Goal: Task Accomplishment & Management: Use online tool/utility

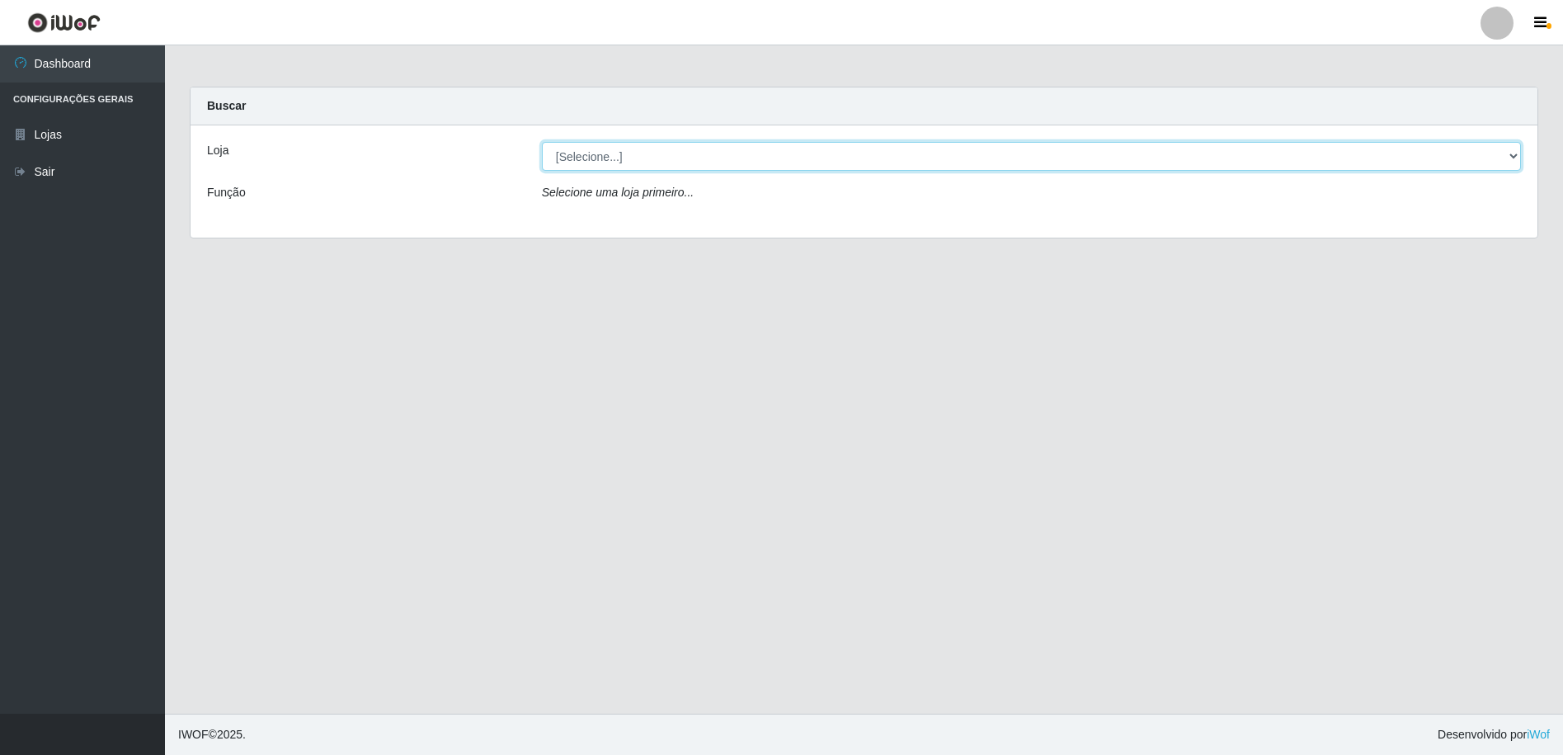
click at [1511, 159] on select "[Selecione...] Extrabom - Loja 16 [GEOGRAPHIC_DATA]" at bounding box center [1031, 156] width 979 height 29
select select "450"
click at [542, 142] on select "[Selecione...] Extrabom - Loja 16 [GEOGRAPHIC_DATA]" at bounding box center [1031, 156] width 979 height 29
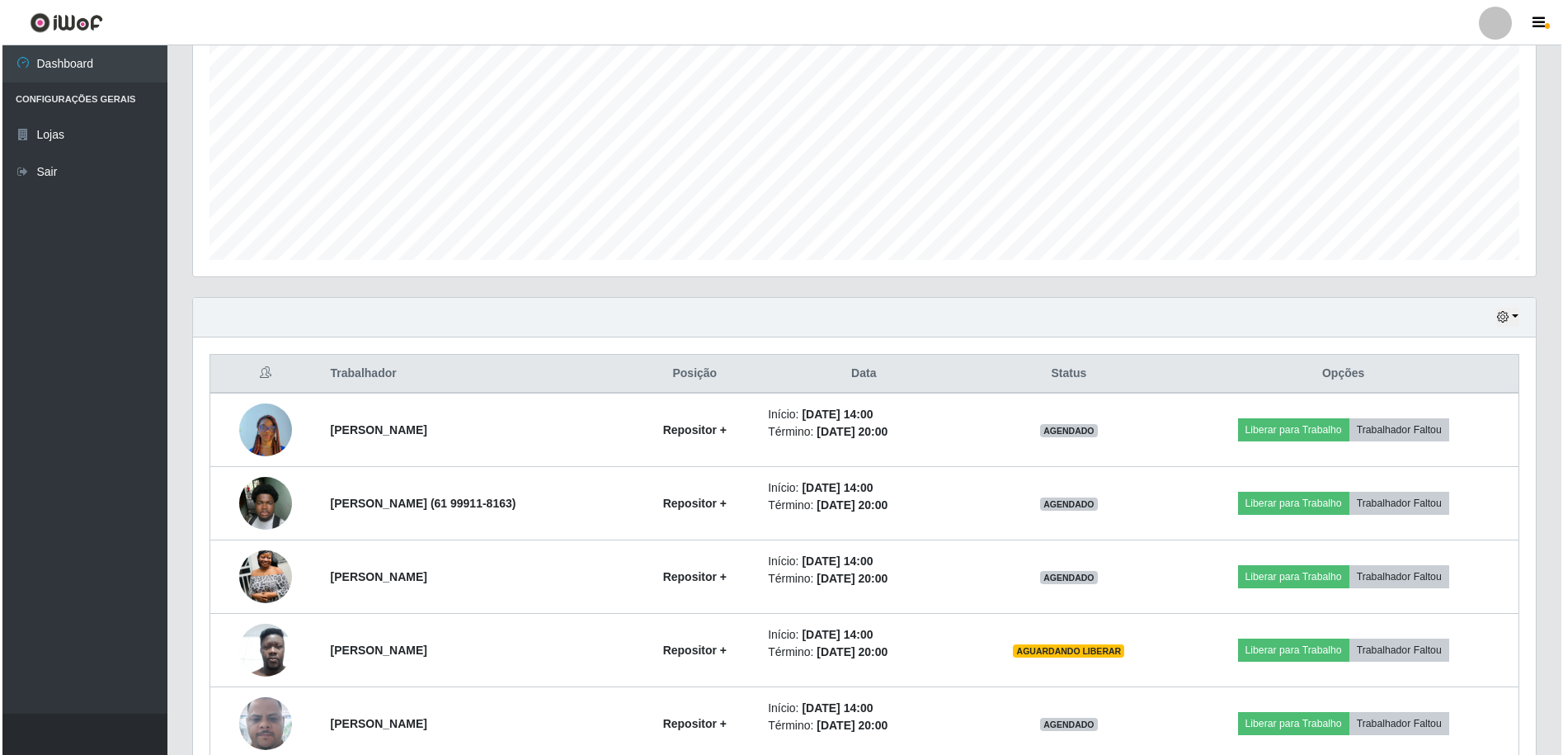
scroll to position [414, 0]
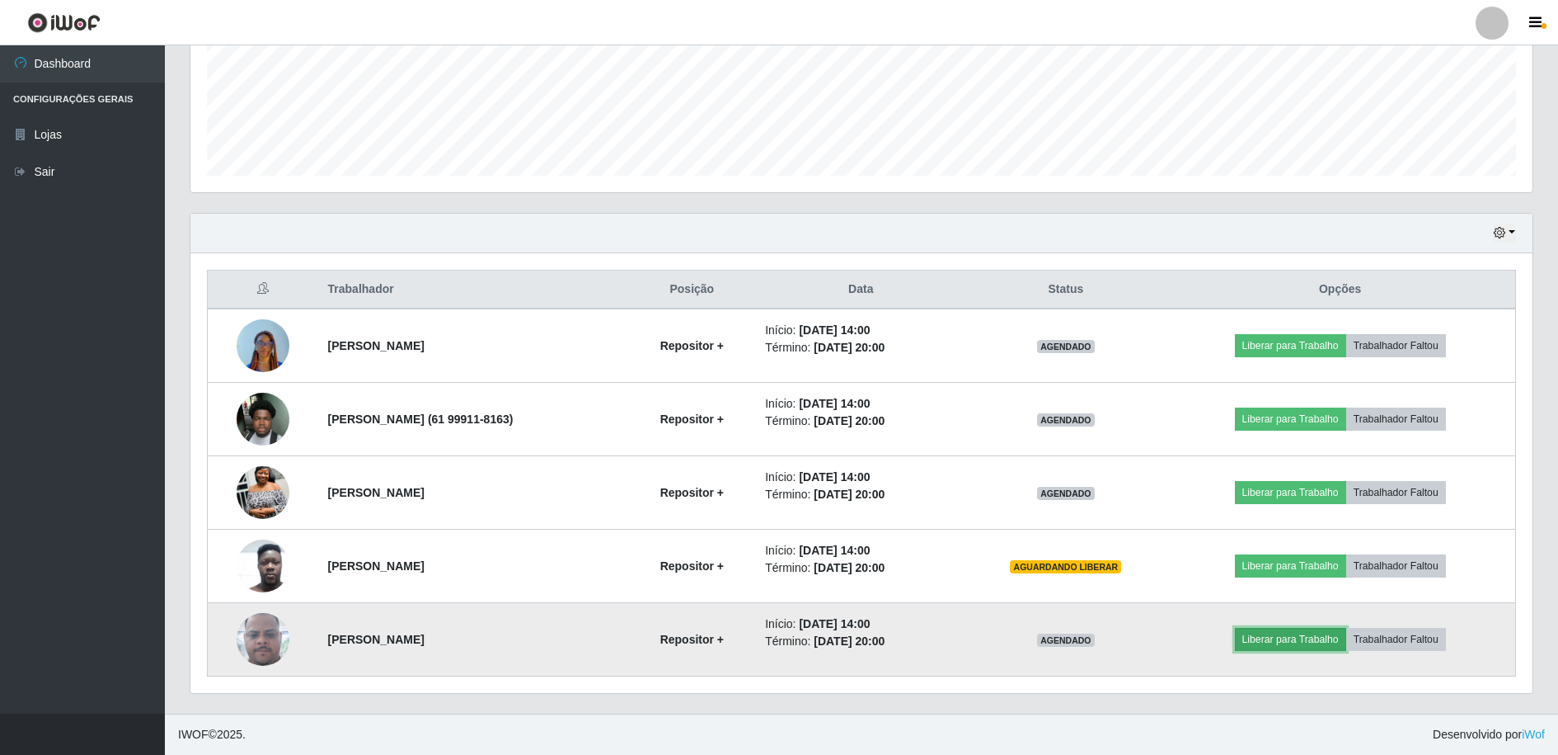
click at [1323, 639] on button "Liberar para Trabalho" at bounding box center [1290, 639] width 111 height 23
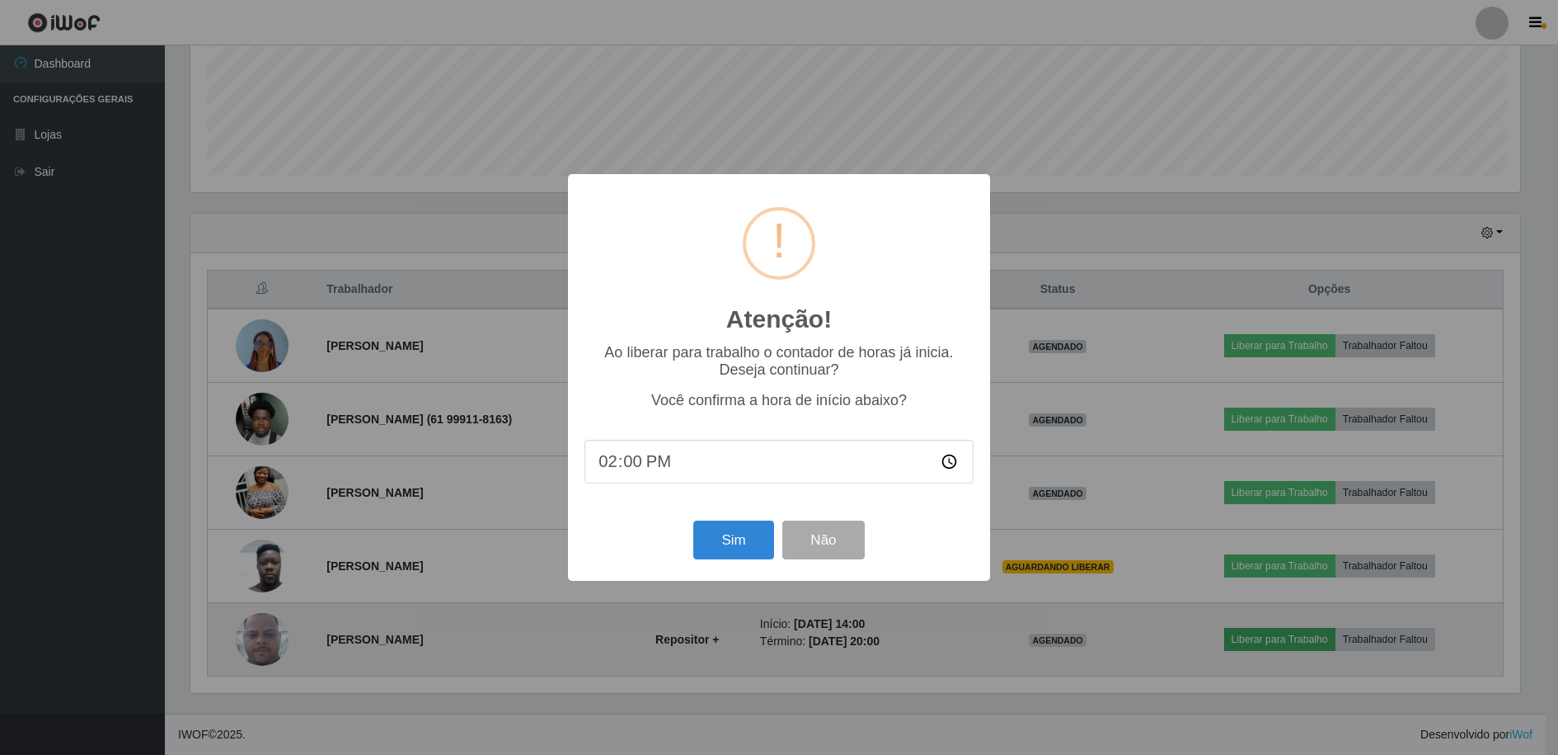
scroll to position [342, 1334]
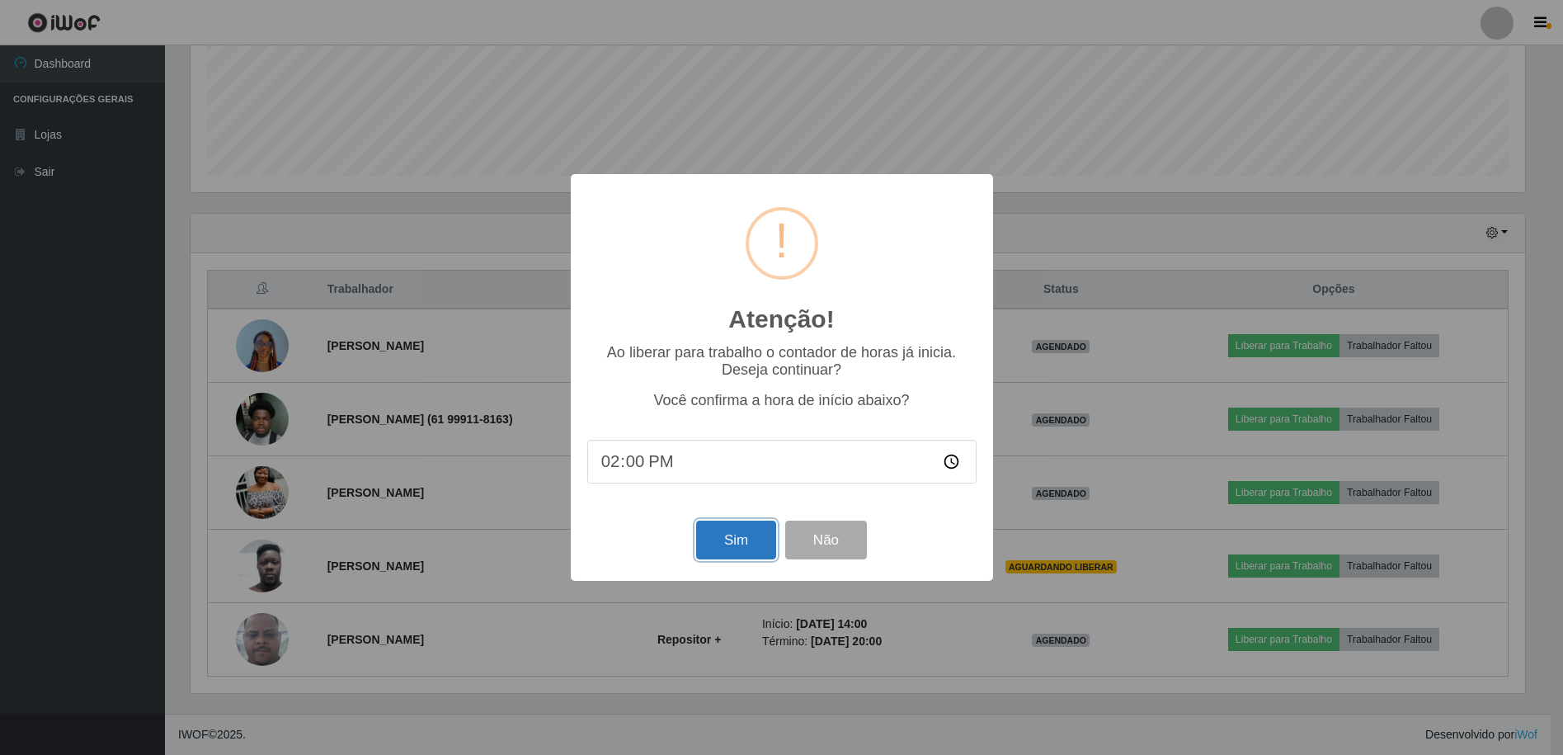
click at [727, 542] on button "Sim" at bounding box center [736, 539] width 80 height 39
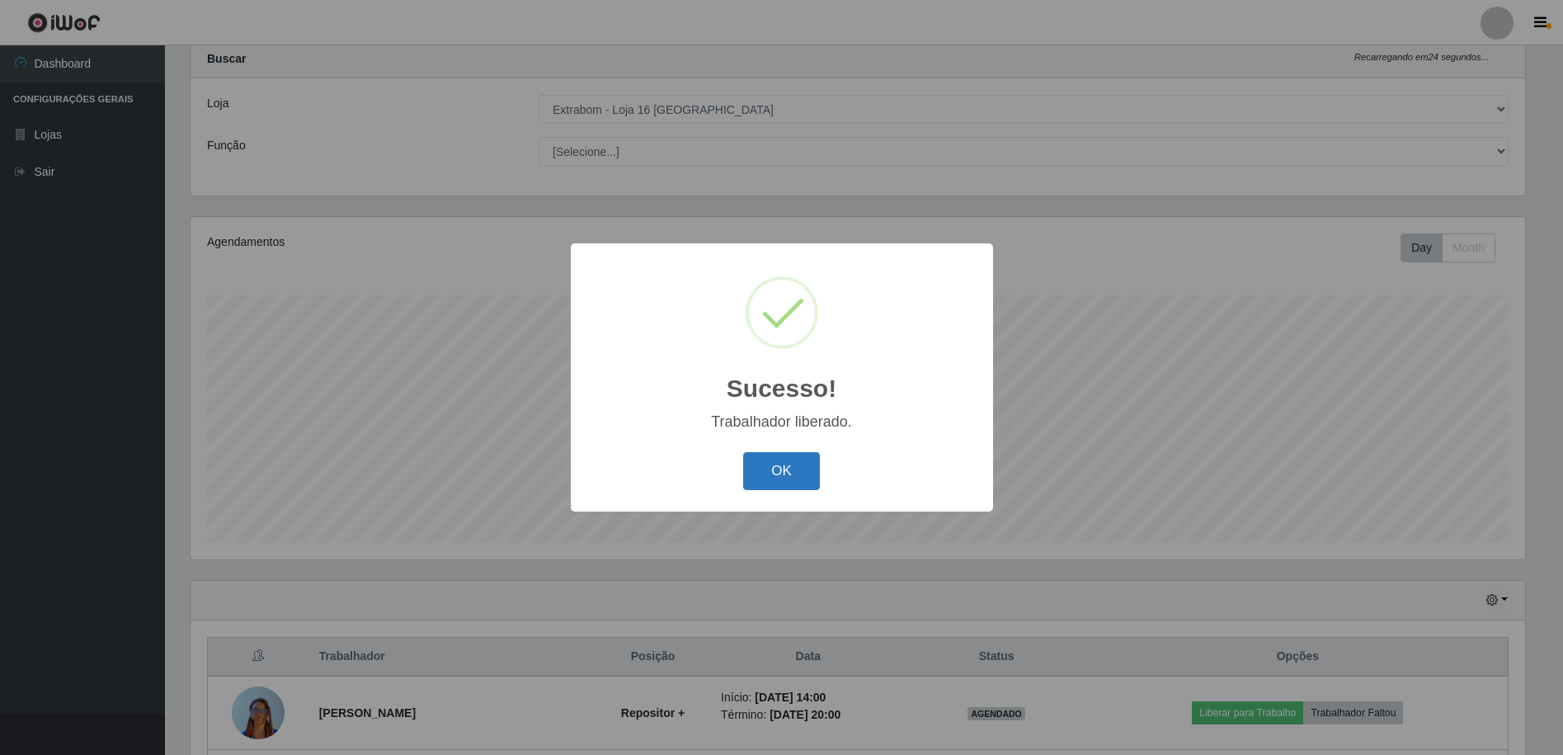
click at [783, 470] on button "OK" at bounding box center [781, 471] width 77 height 39
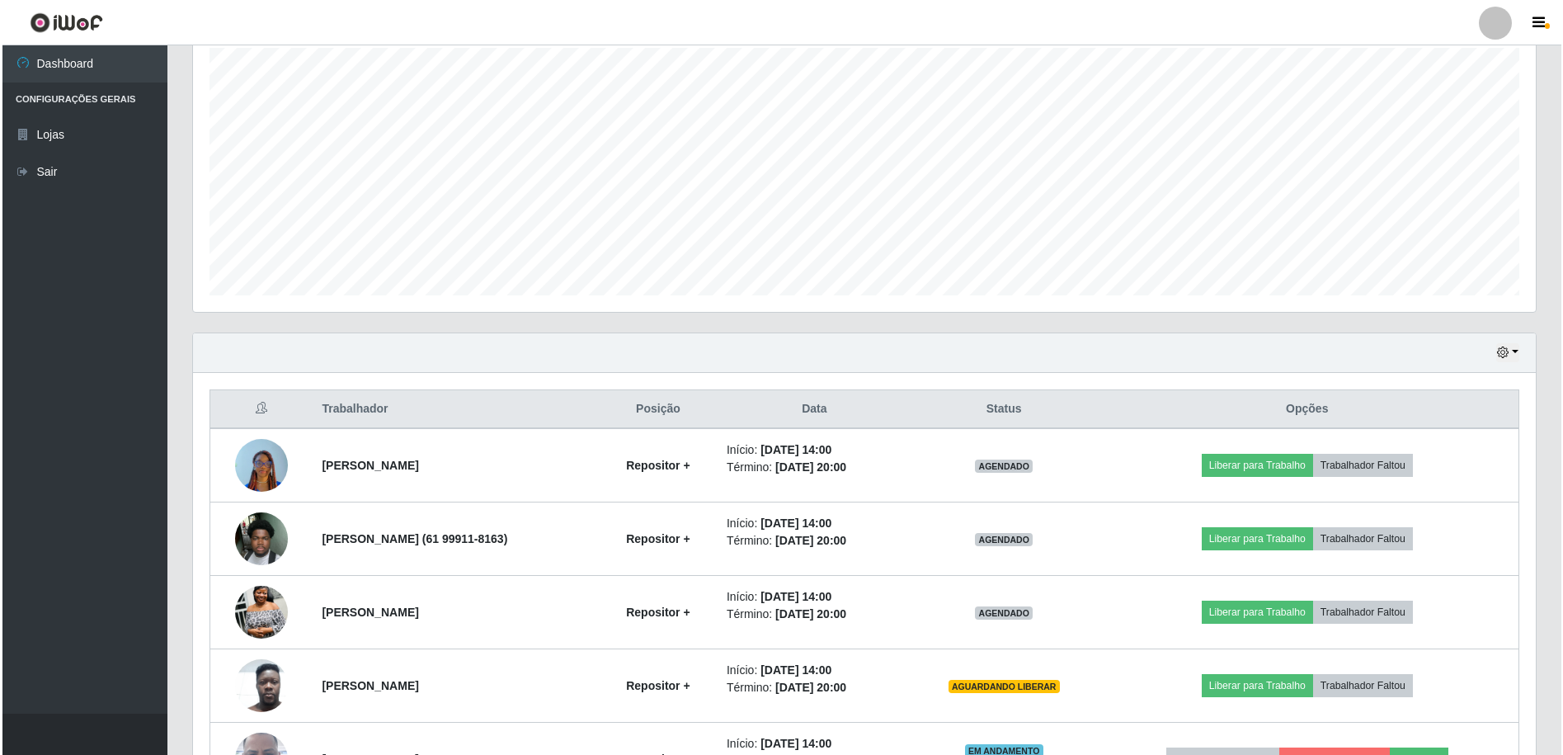
scroll to position [414, 0]
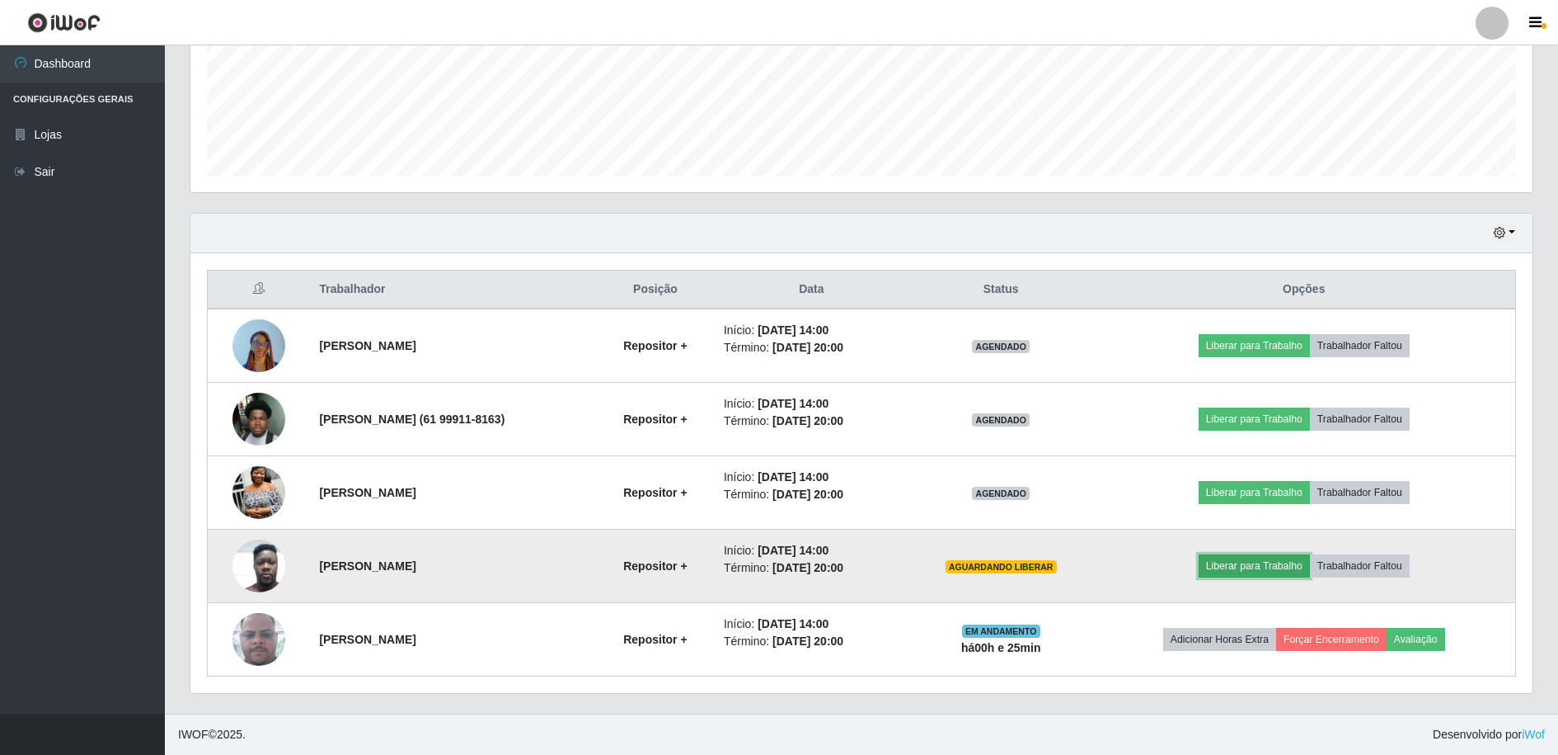
click at [1254, 568] on button "Liberar para Trabalho" at bounding box center [1254, 565] width 111 height 23
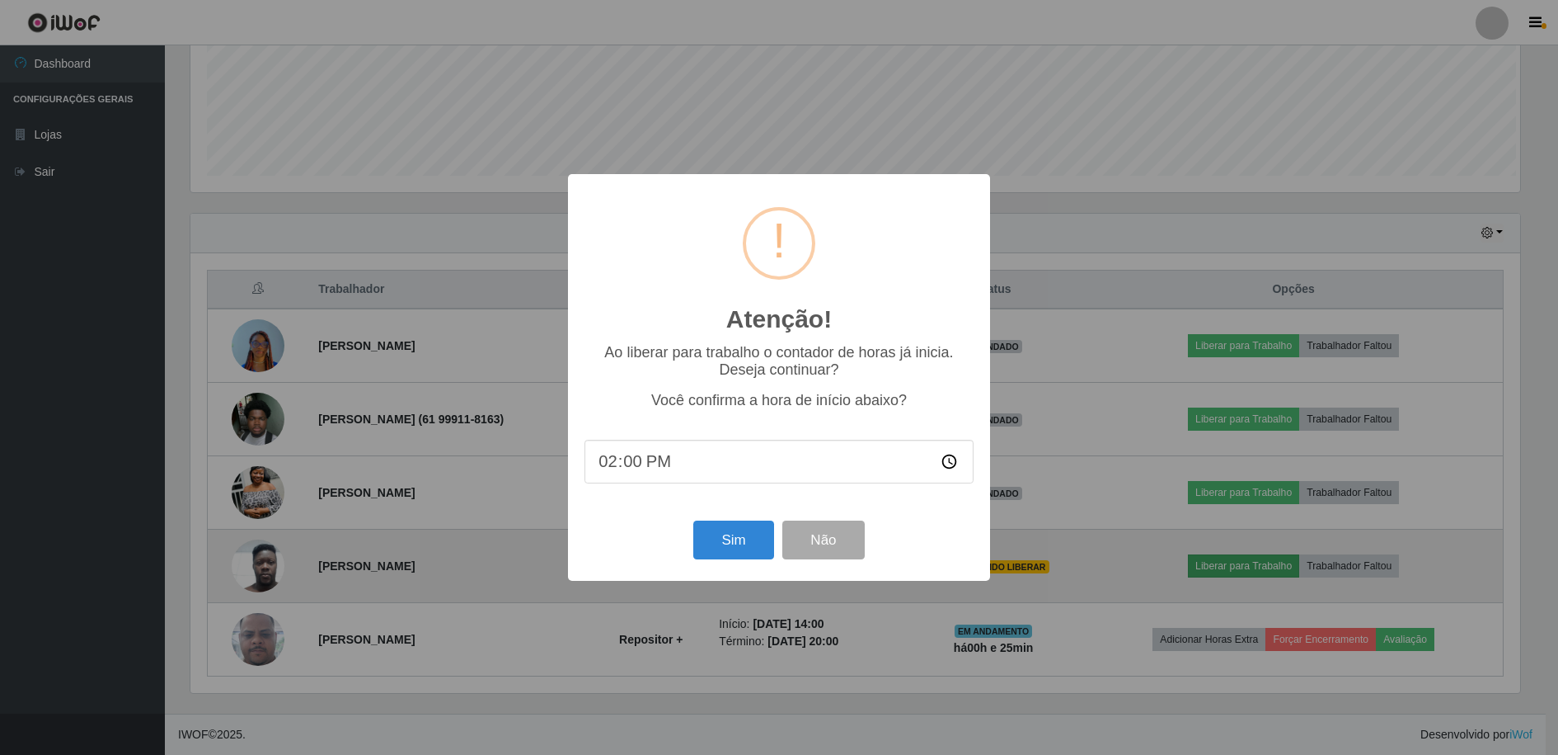
scroll to position [342, 1334]
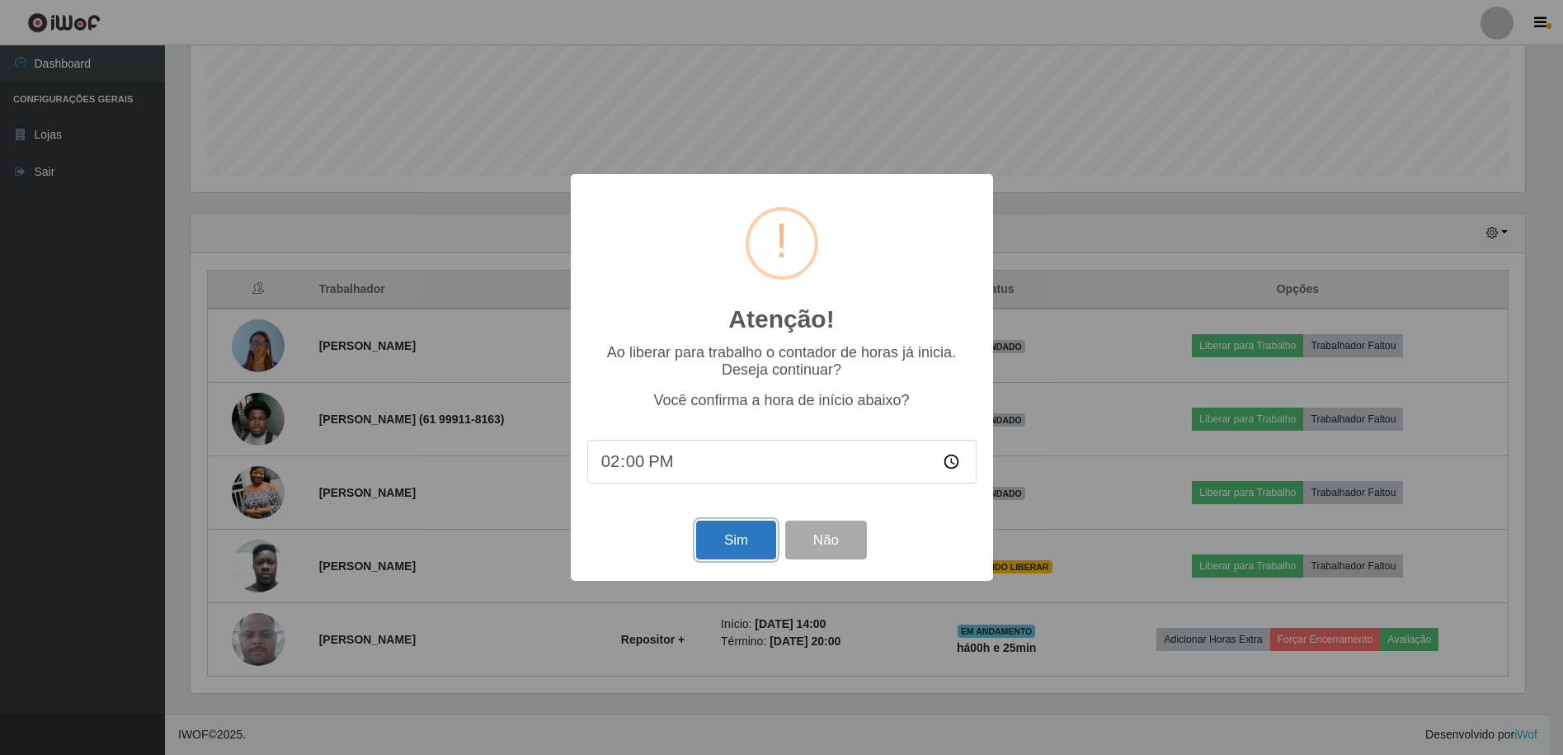
click at [722, 549] on button "Sim" at bounding box center [736, 539] width 80 height 39
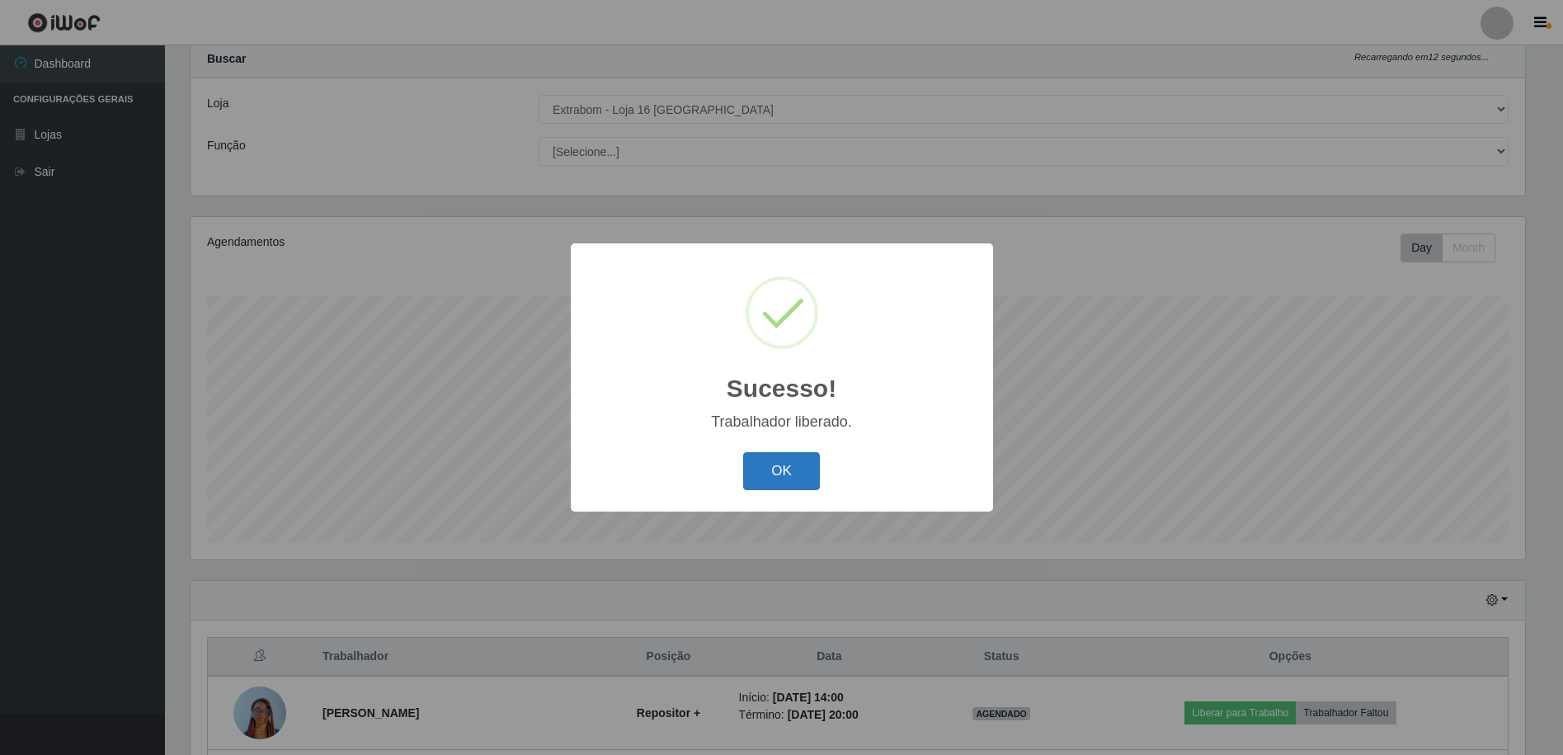
click at [765, 468] on button "OK" at bounding box center [781, 471] width 77 height 39
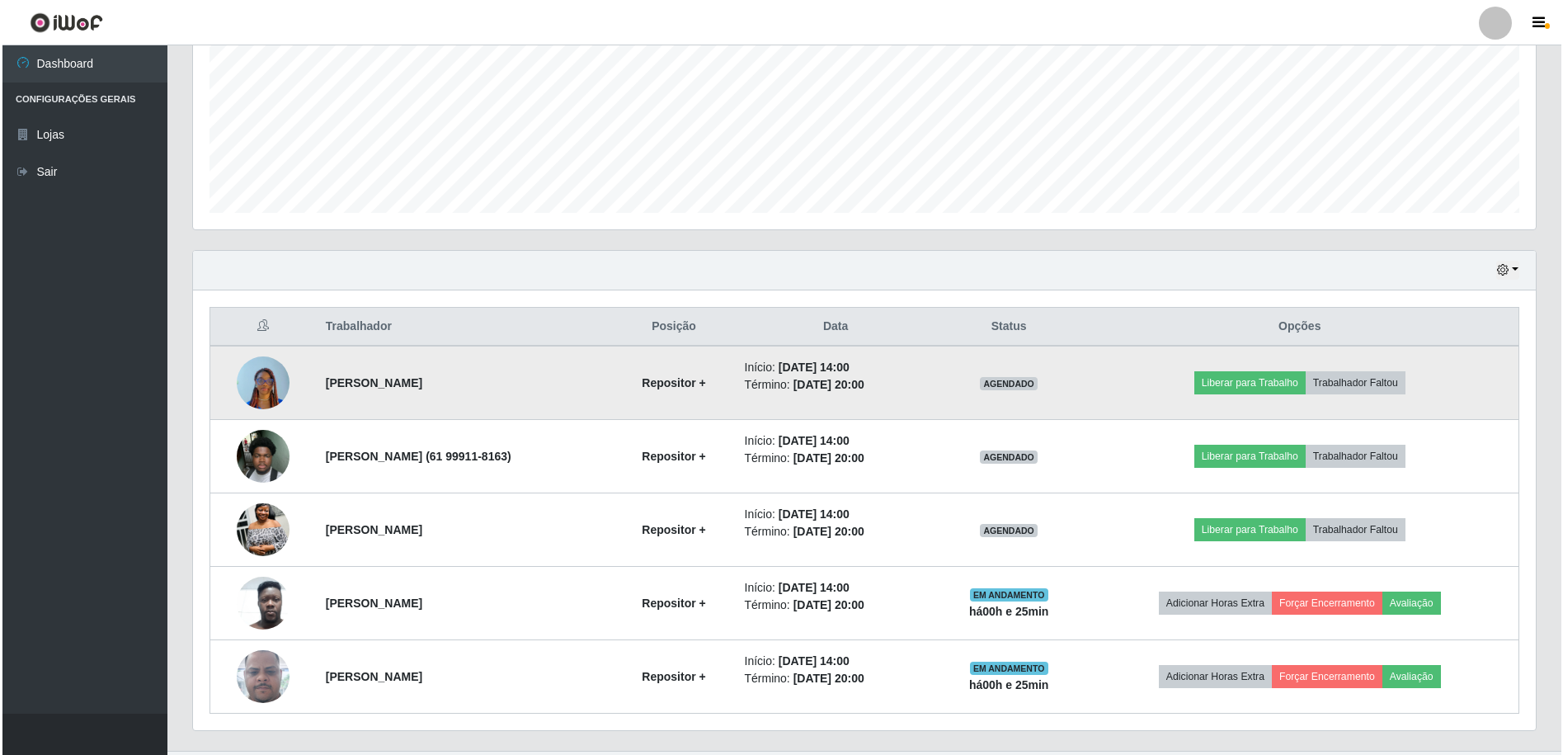
scroll to position [414, 0]
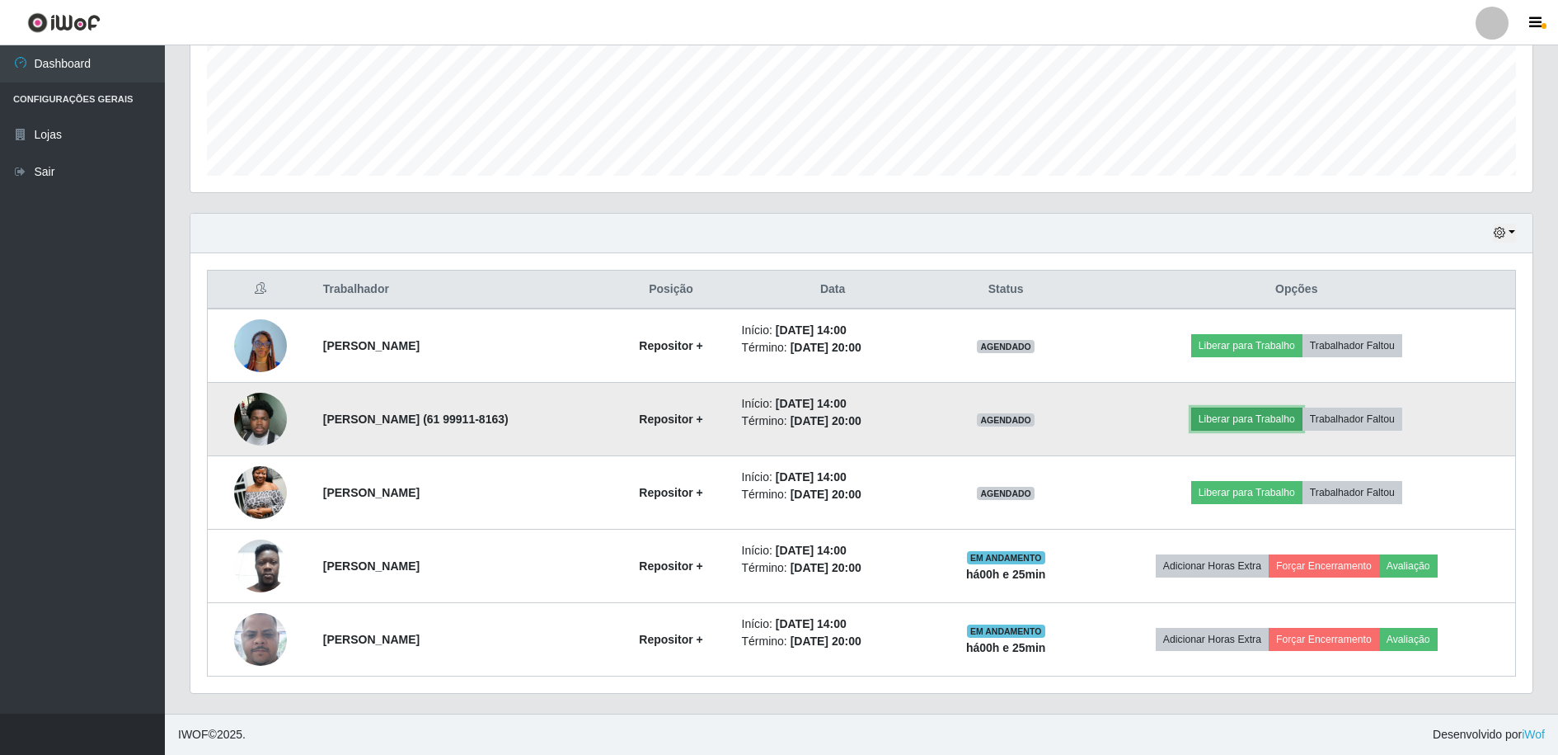
click at [1283, 422] on button "Liberar para Trabalho" at bounding box center [1247, 418] width 111 height 23
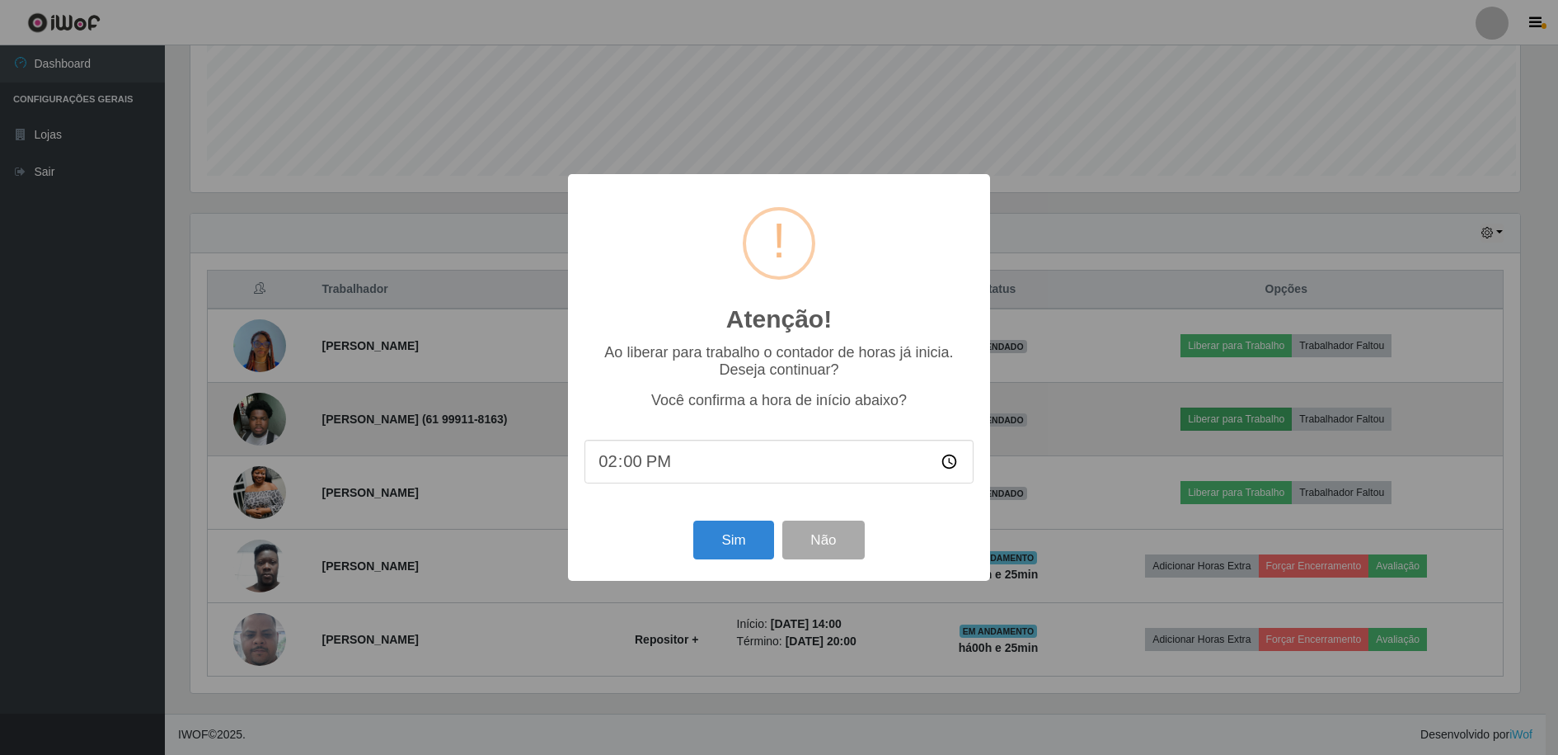
scroll to position [342, 1334]
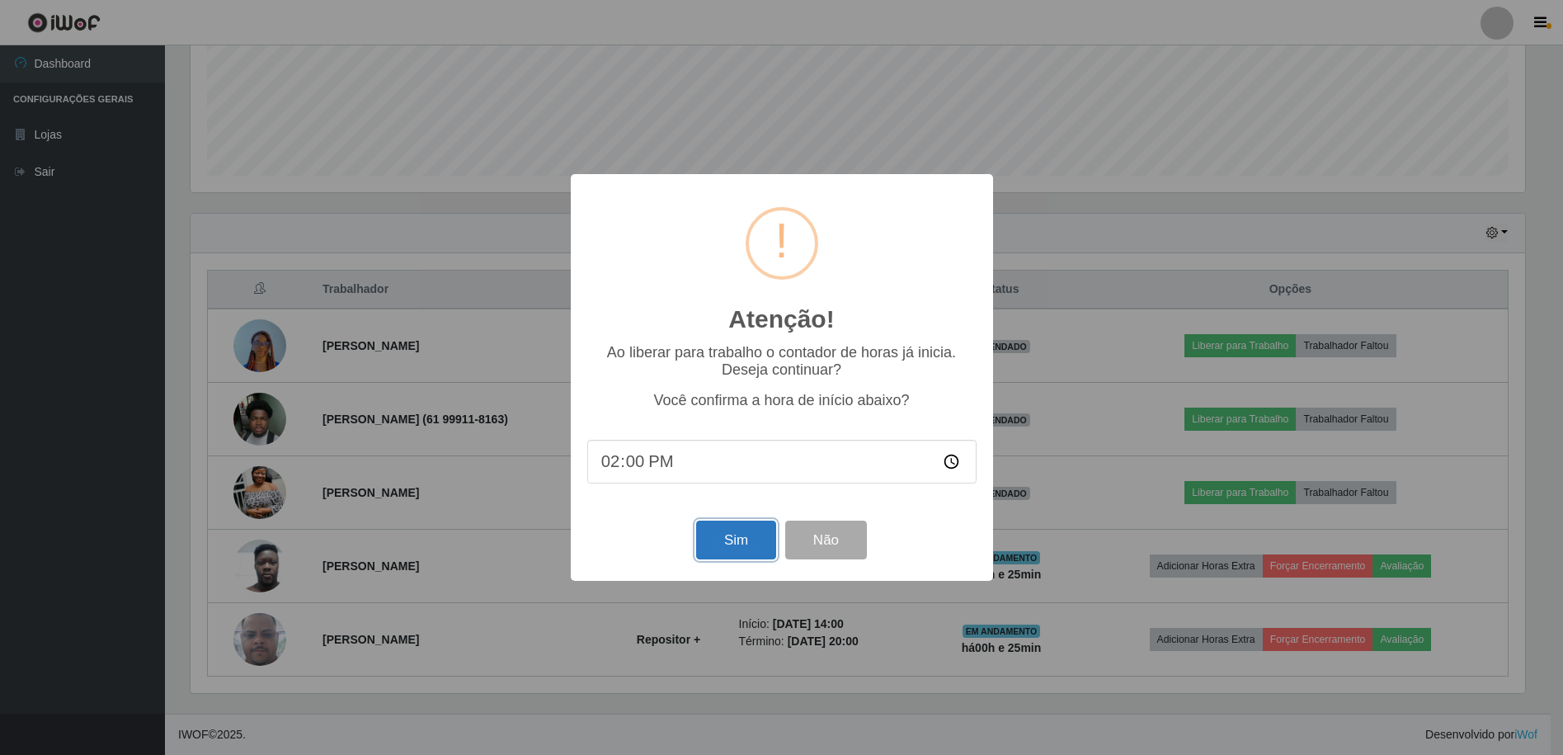
click at [746, 541] on button "Sim" at bounding box center [736, 539] width 80 height 39
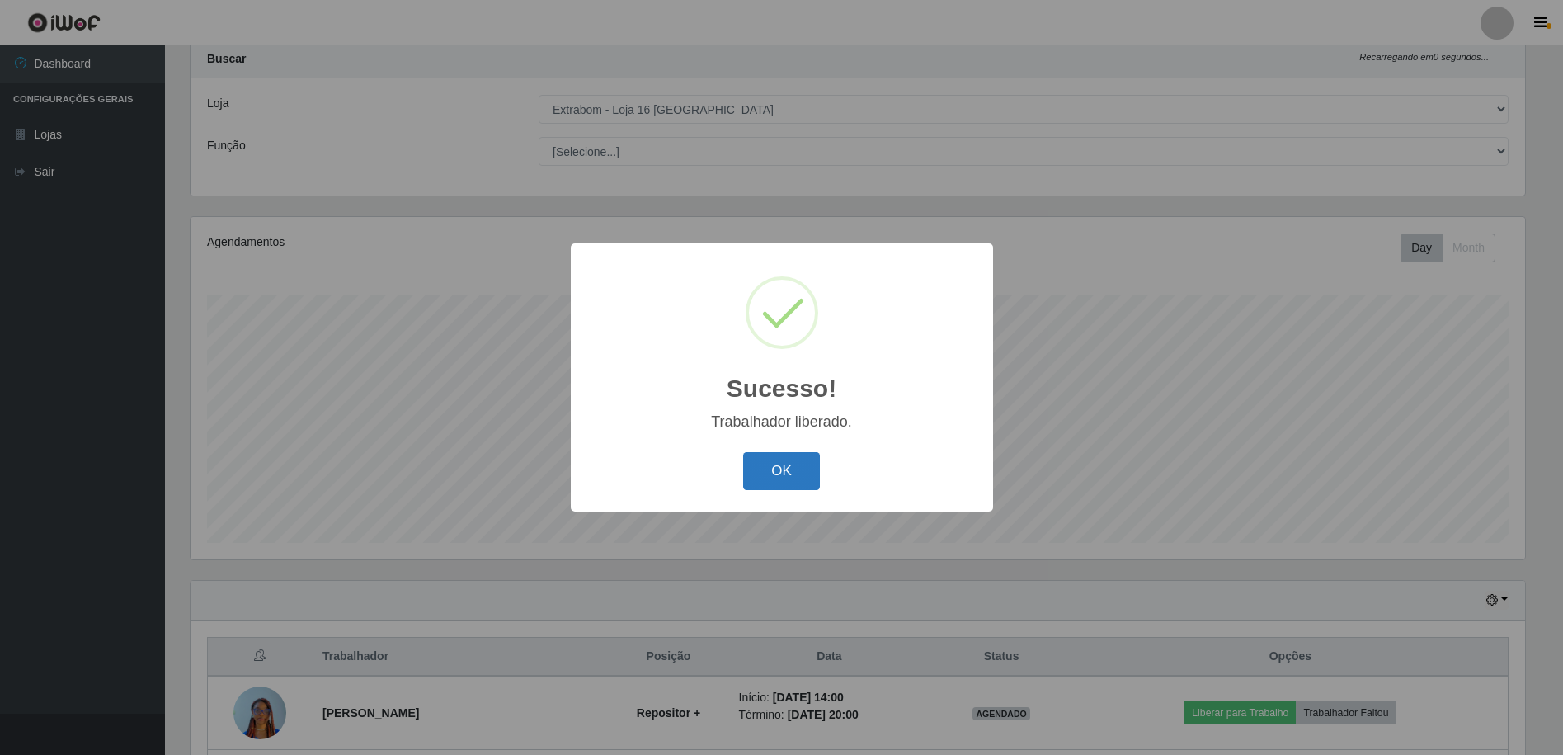
click at [776, 475] on button "OK" at bounding box center [781, 471] width 77 height 39
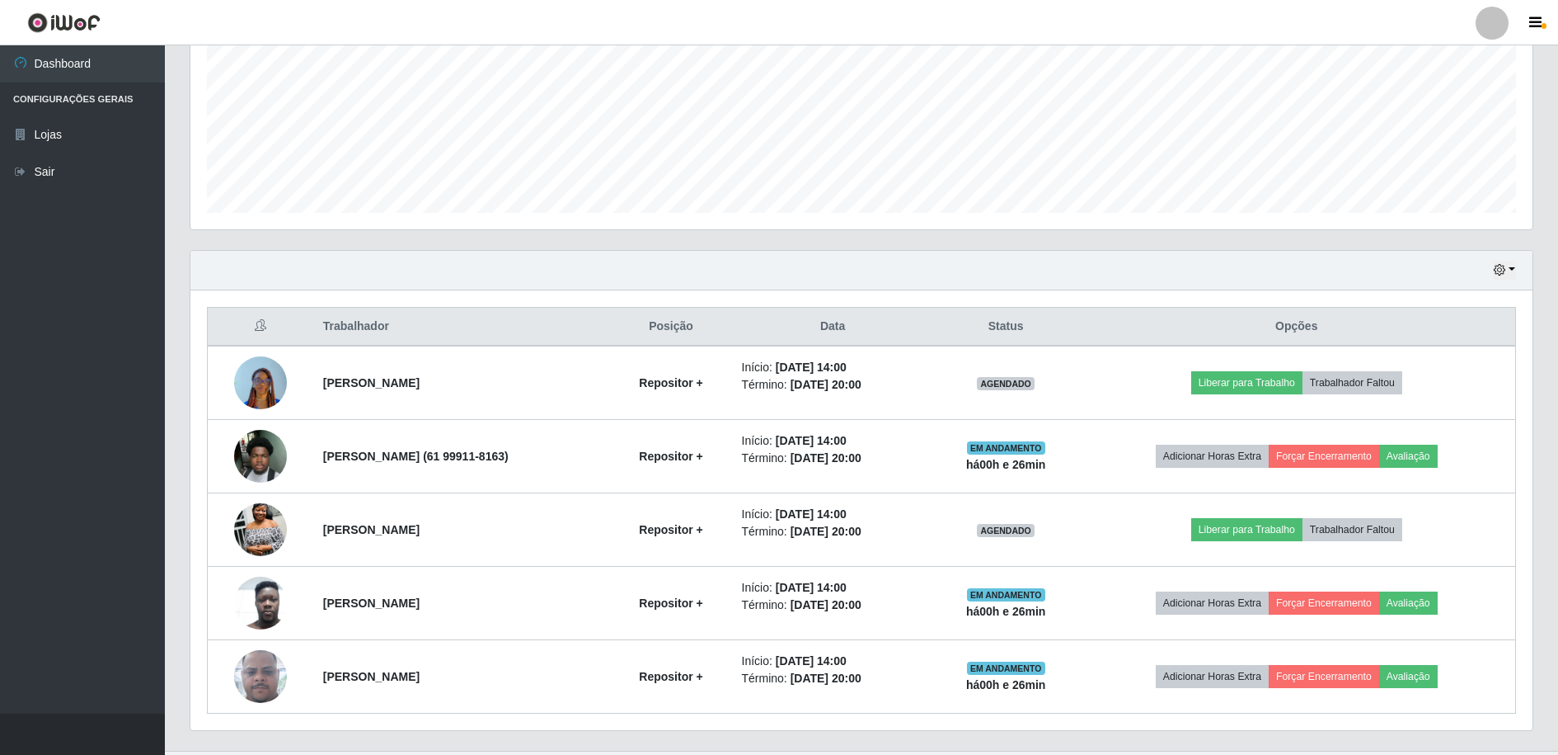
scroll to position [414, 0]
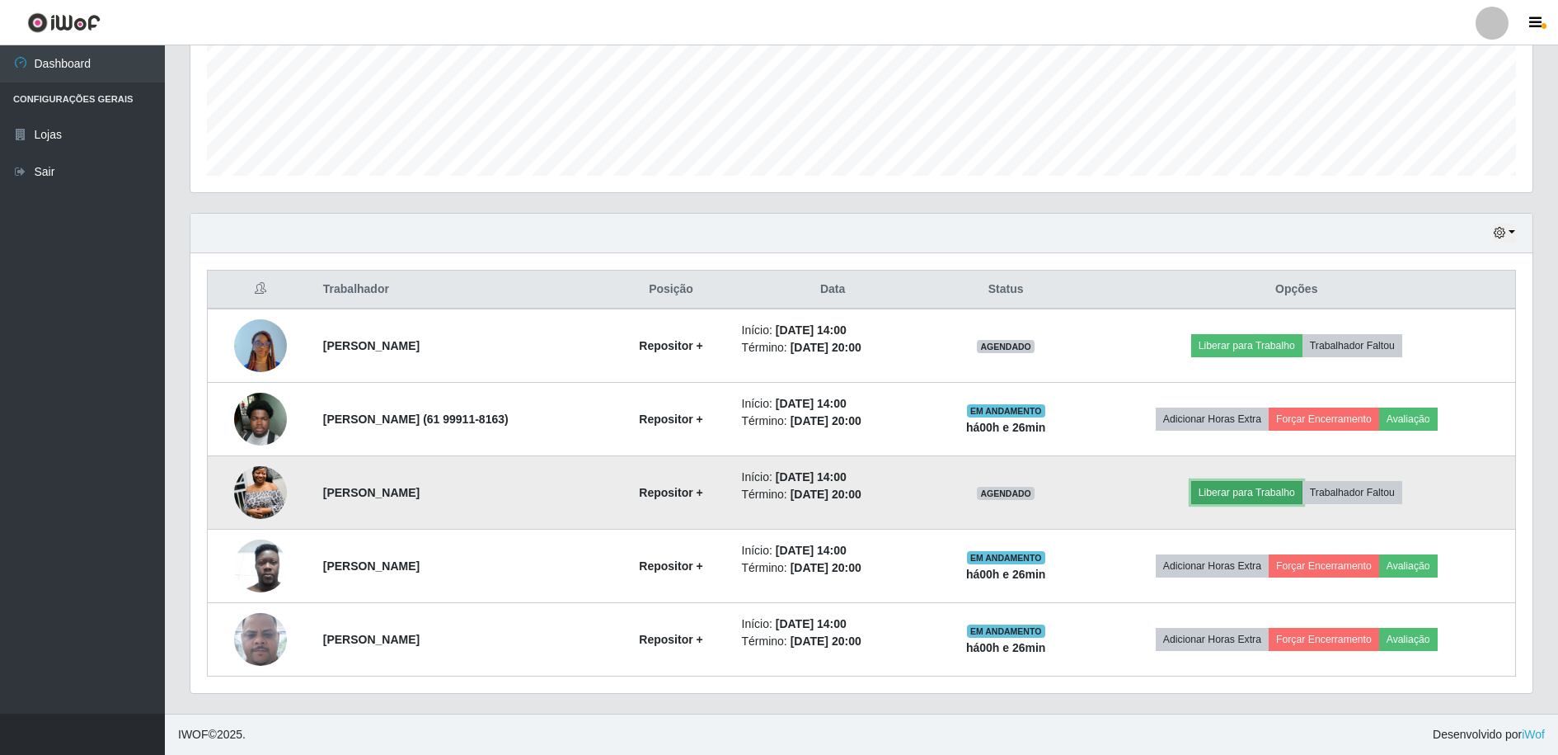
click at [1277, 496] on button "Liberar para Trabalho" at bounding box center [1247, 492] width 111 height 23
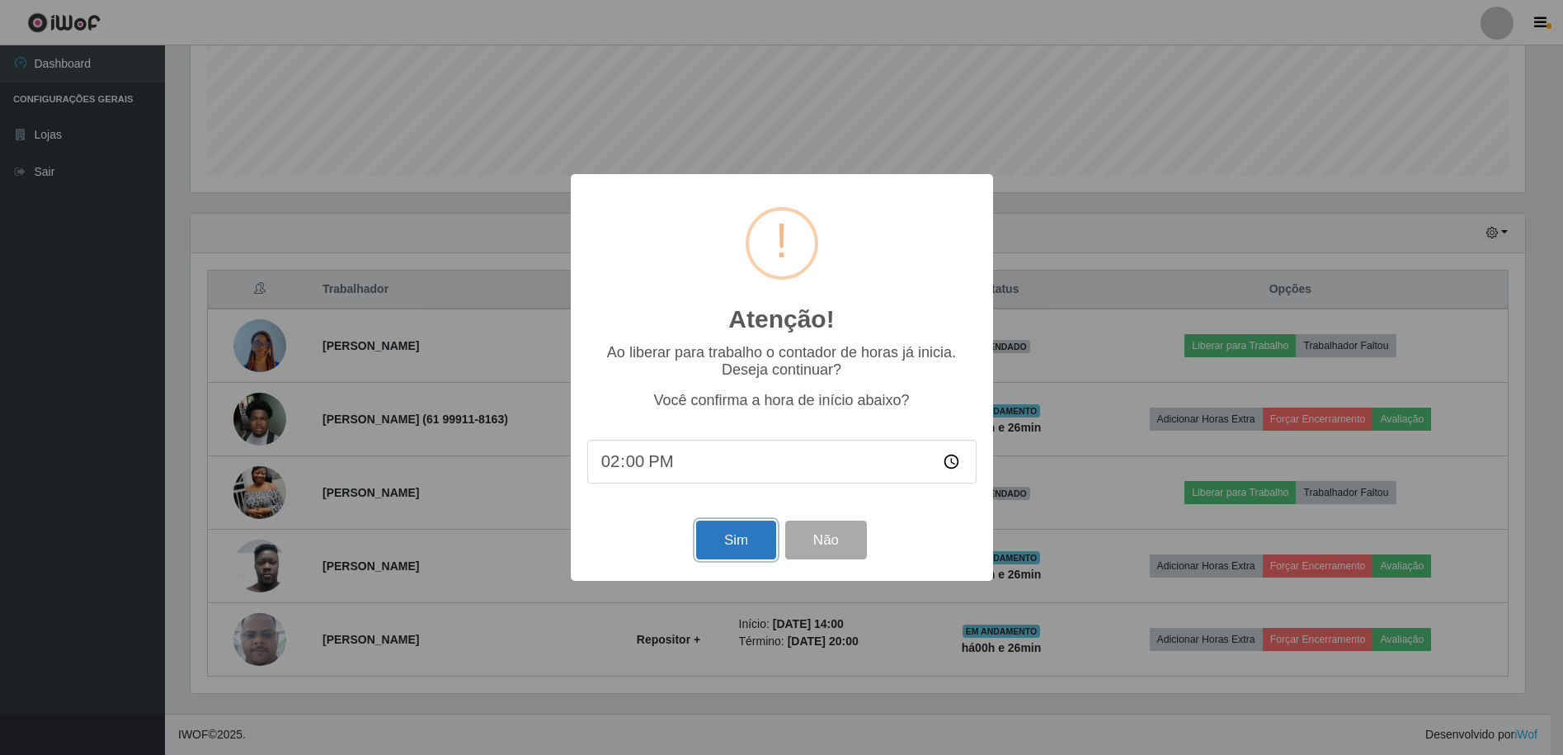
click at [735, 538] on button "Sim" at bounding box center [736, 539] width 80 height 39
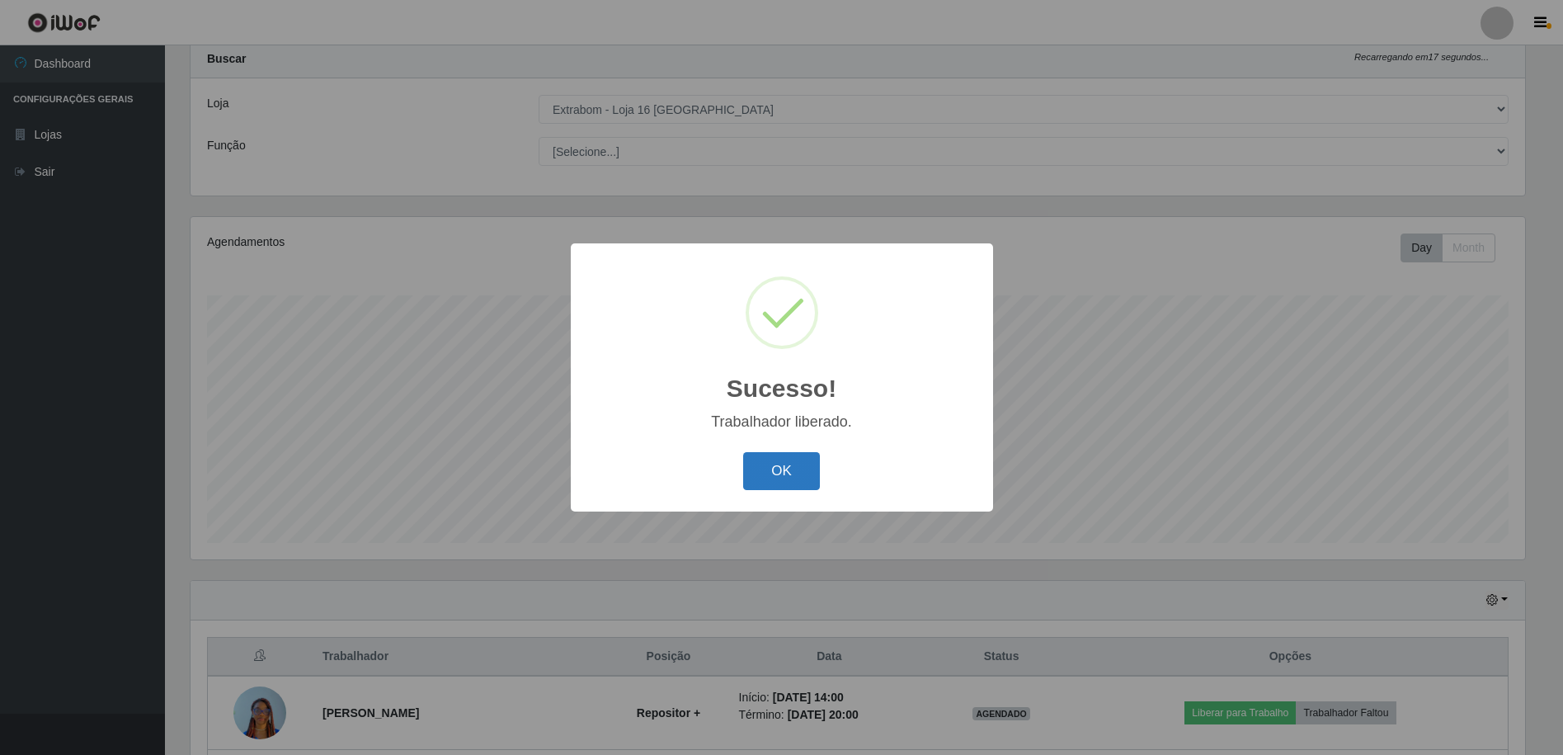
click at [796, 465] on button "OK" at bounding box center [781, 471] width 77 height 39
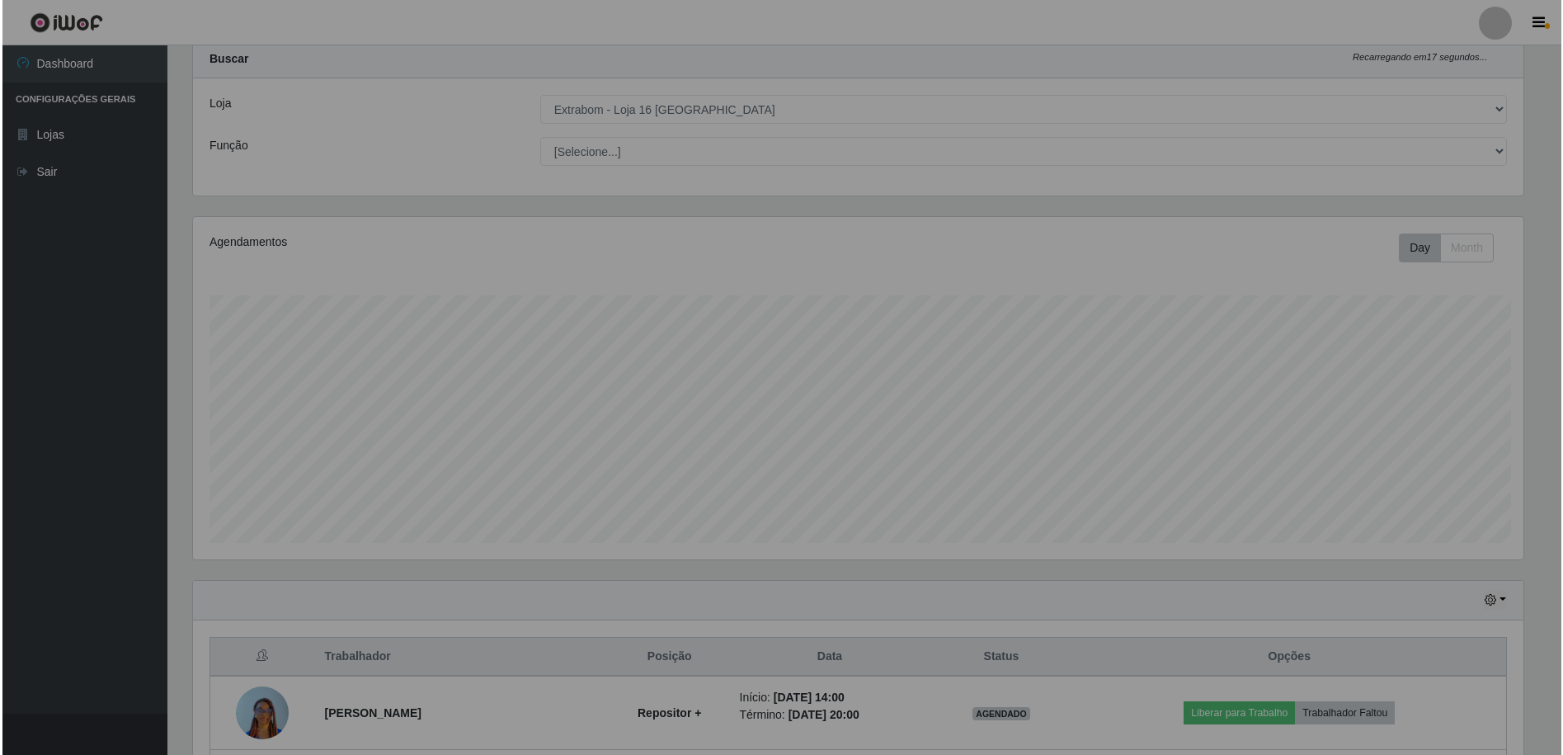
scroll to position [342, 1342]
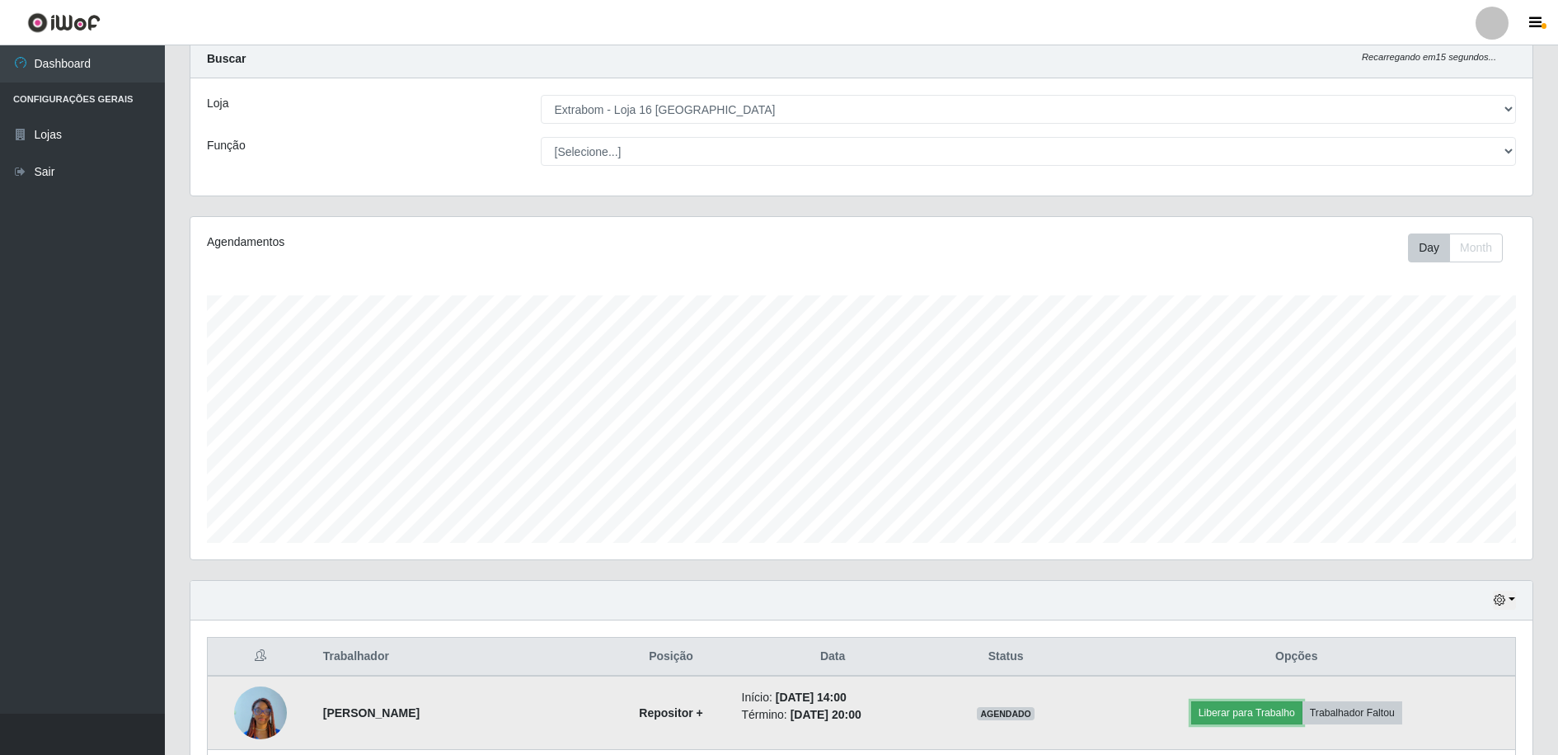
click at [1263, 718] on button "Liberar para Trabalho" at bounding box center [1247, 712] width 111 height 23
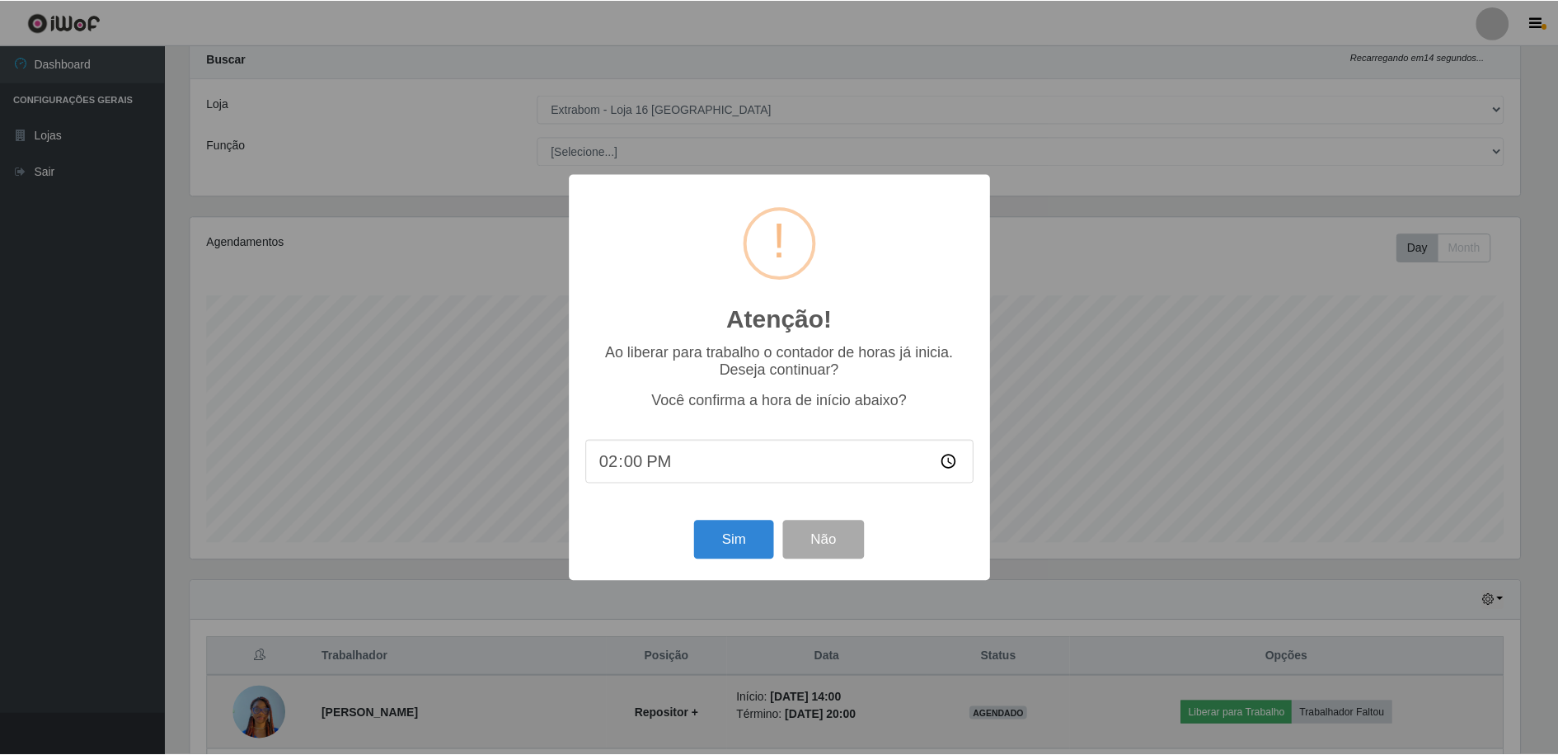
scroll to position [0, 0]
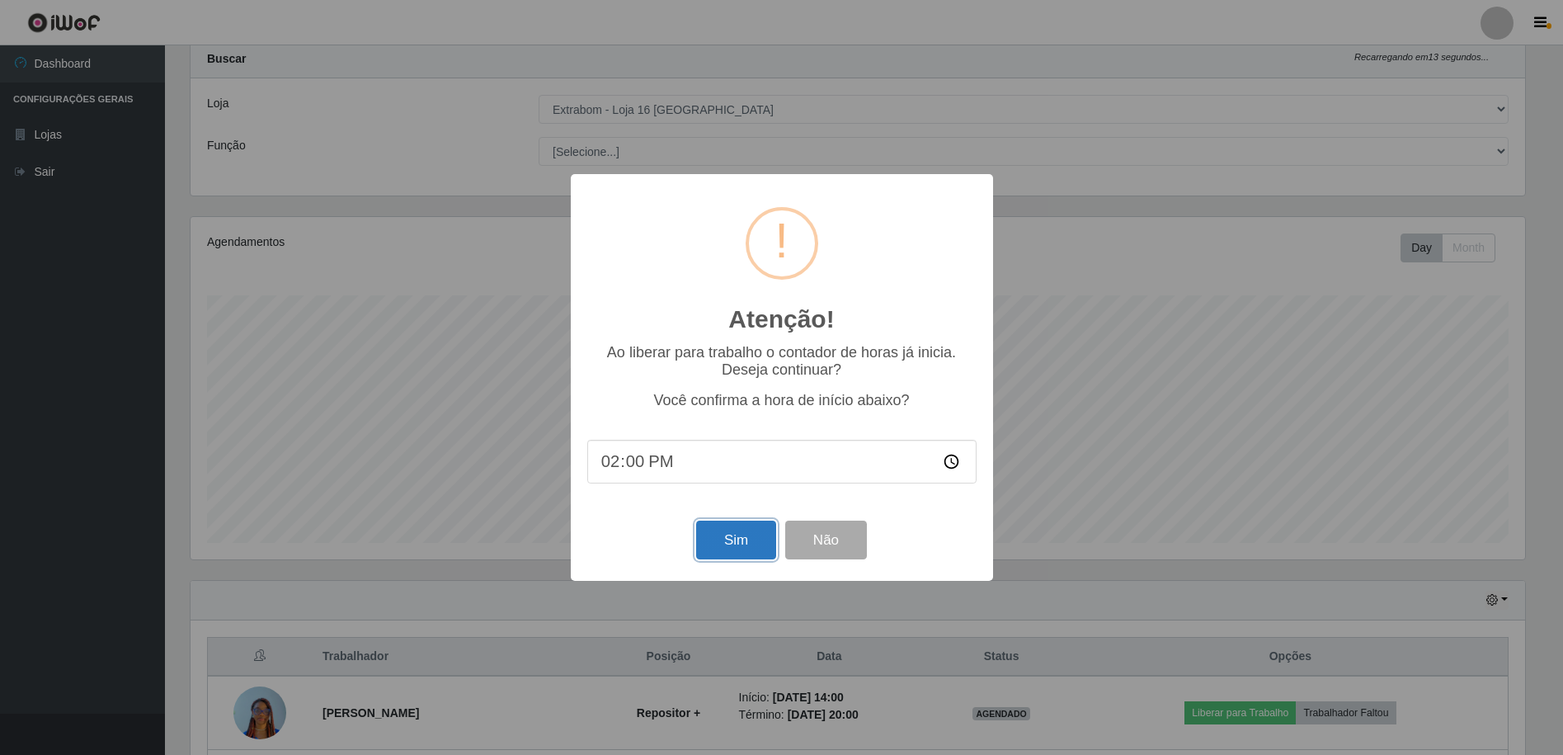
click at [735, 549] on button "Sim" at bounding box center [736, 539] width 80 height 39
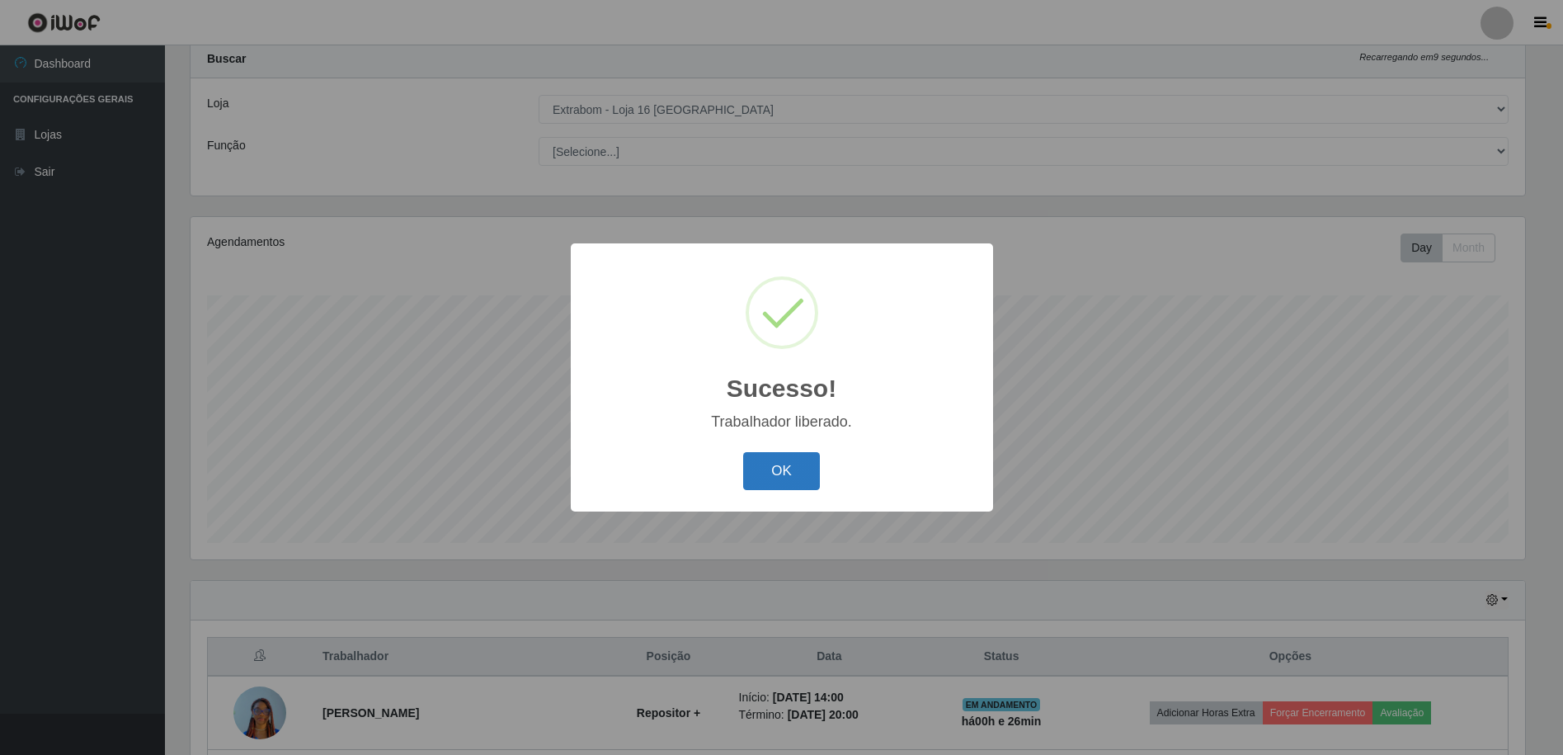
click at [797, 474] on button "OK" at bounding box center [781, 471] width 77 height 39
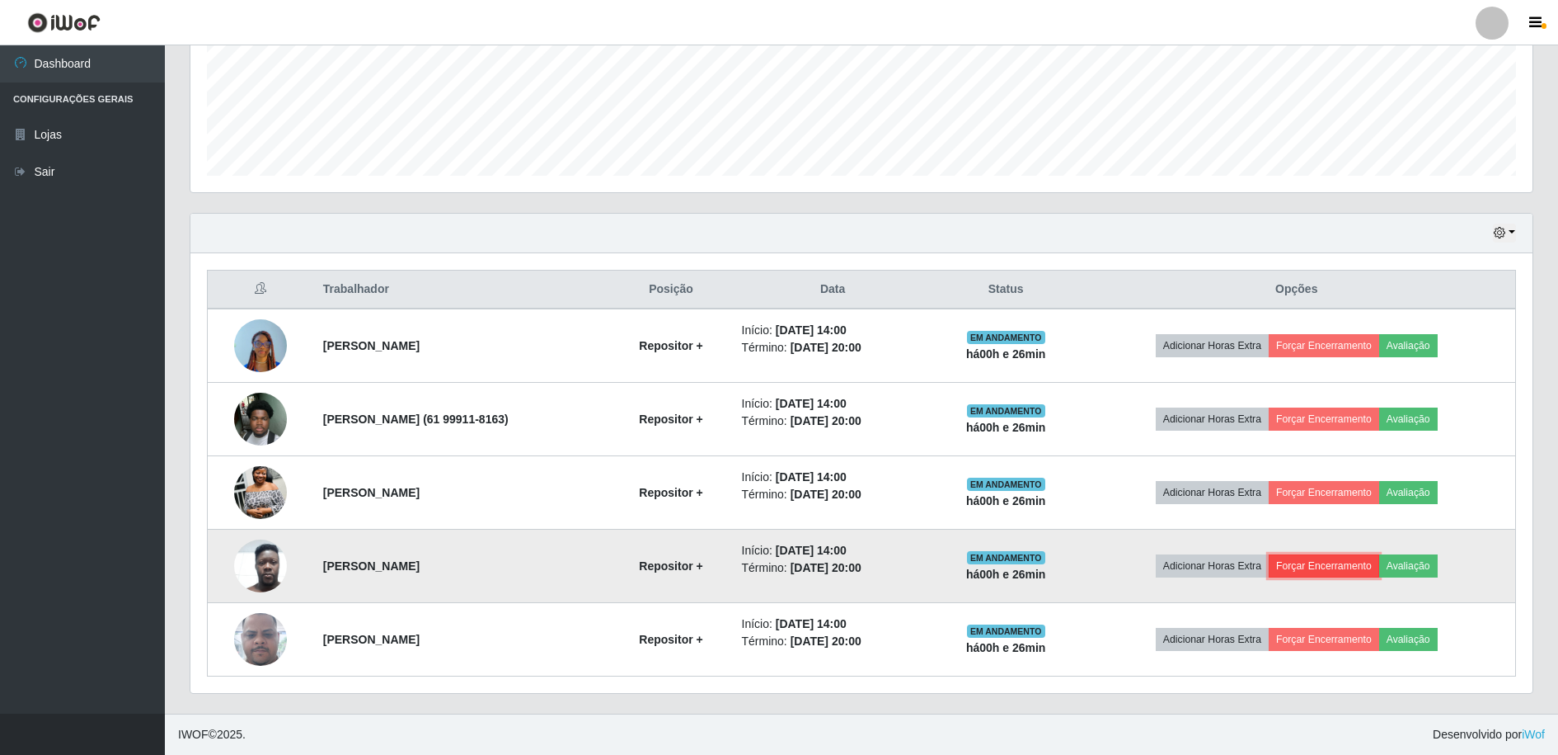
click at [1342, 573] on button "Forçar Encerramento" at bounding box center [1324, 565] width 110 height 23
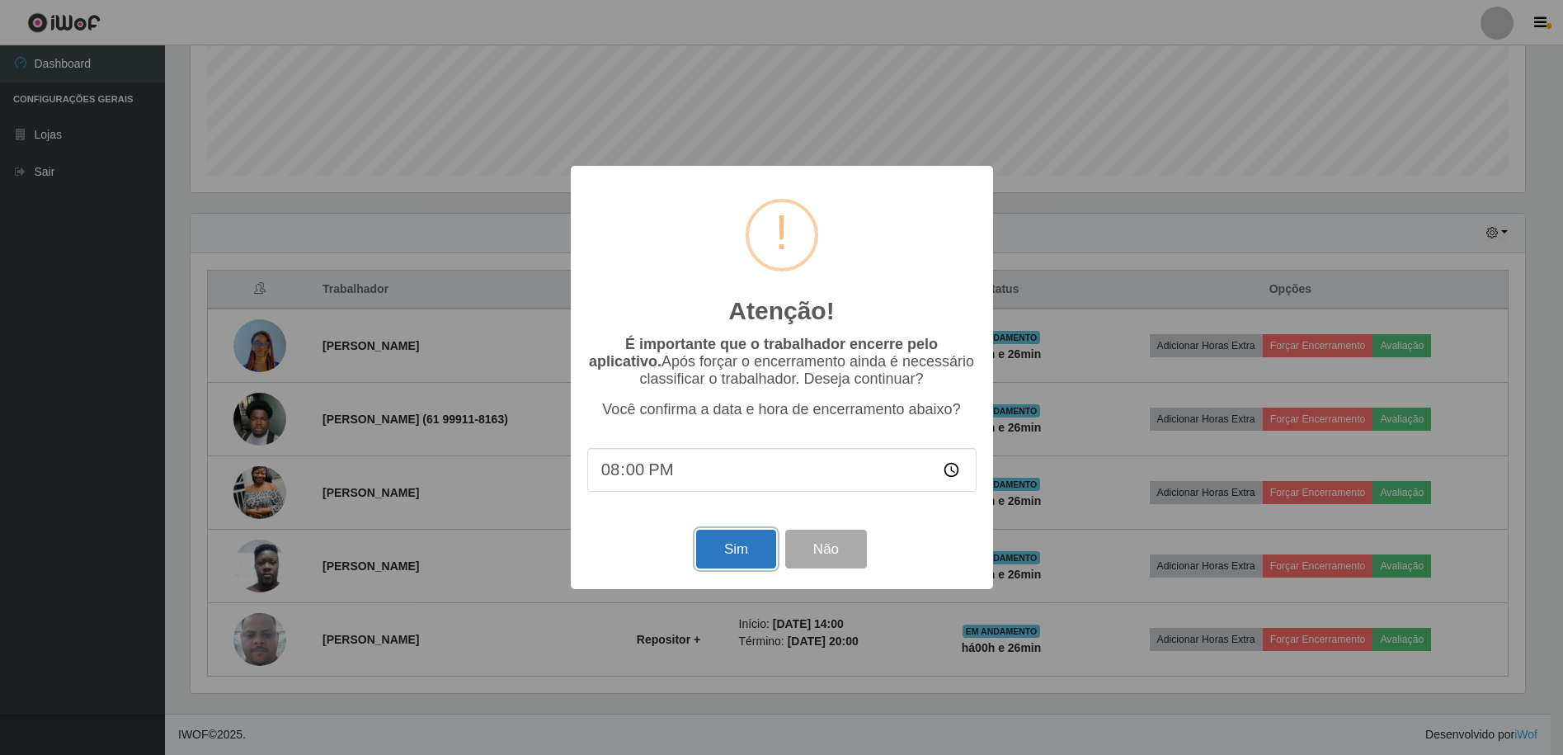
click at [755, 561] on button "Sim" at bounding box center [736, 548] width 80 height 39
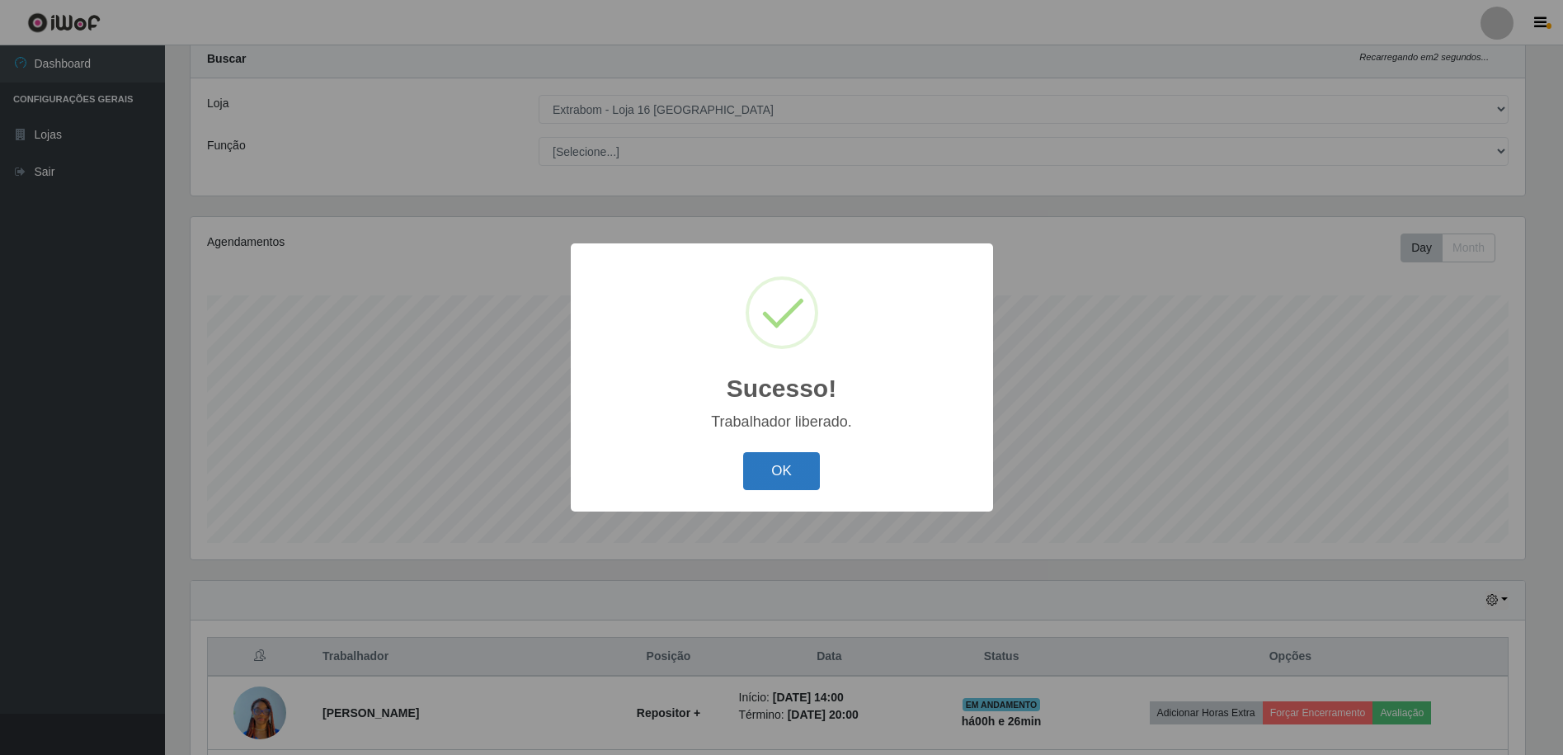
click at [765, 467] on button "OK" at bounding box center [781, 471] width 77 height 39
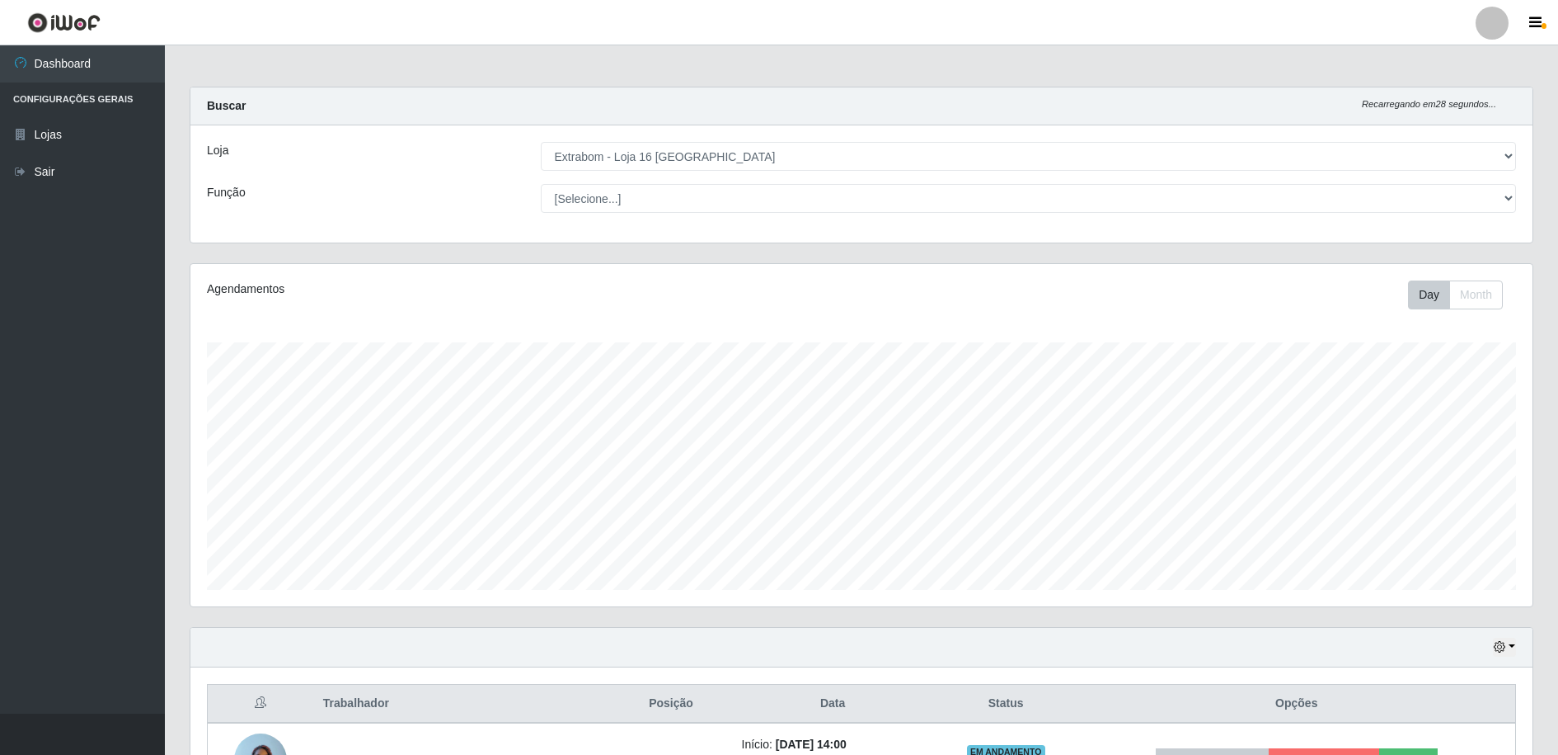
drag, startPoint x: 1194, startPoint y: 60, endPoint x: 1211, endPoint y: 51, distance: 18.8
click at [1194, 60] on main "Carregando... Buscar Recarregando em 28 segundos... Loja [Selecione...] Extrabo…" at bounding box center [862, 549] width 1394 height 1008
